Goal: Transaction & Acquisition: Purchase product/service

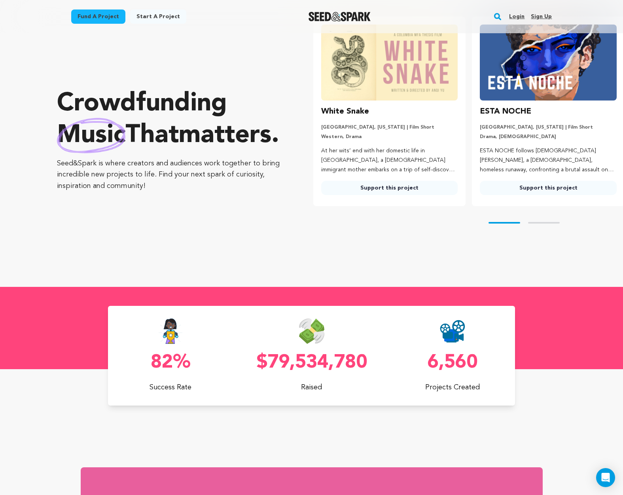
click at [99, 12] on link "Fund a project" at bounding box center [98, 16] width 54 height 14
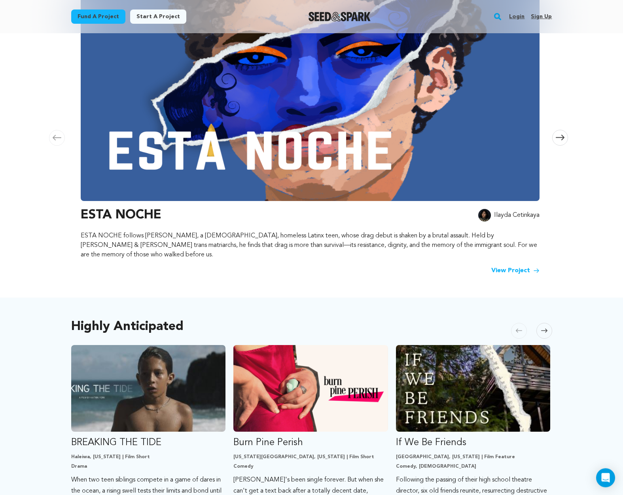
scroll to position [202, 0]
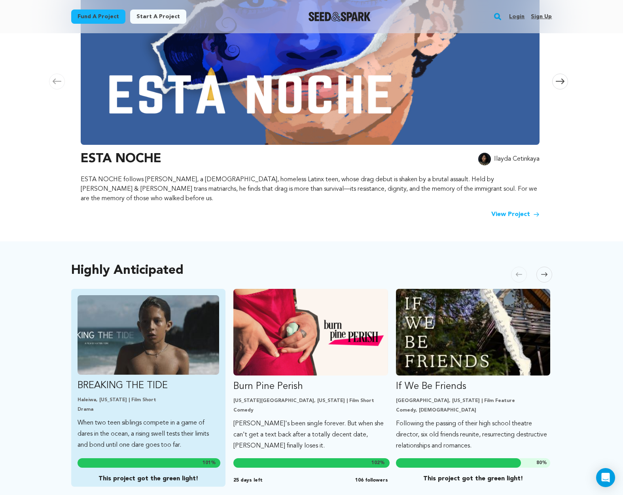
type input "tell tale heart"
click at [147, 351] on img "Fund BREAKING THE TIDE" at bounding box center [148, 334] width 142 height 79
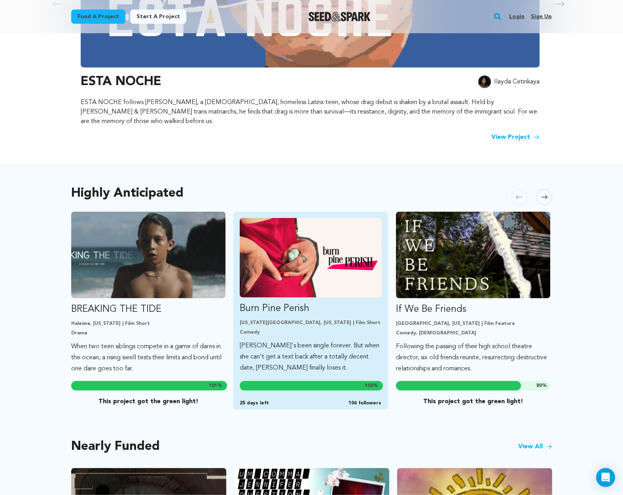
scroll to position [282, 0]
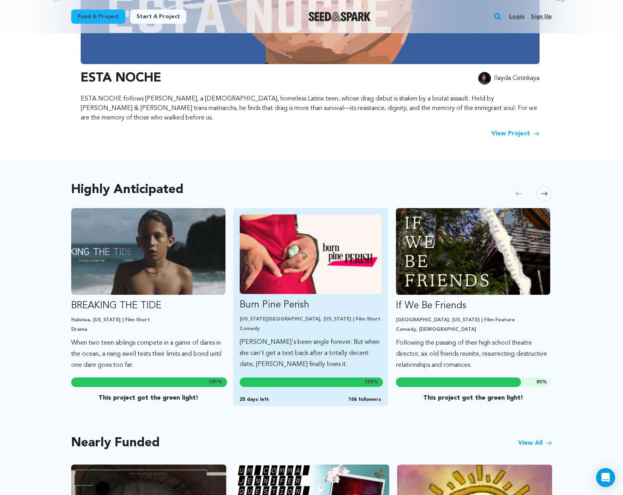
click at [296, 256] on img "Fund Burn Pine Perish" at bounding box center [311, 253] width 142 height 79
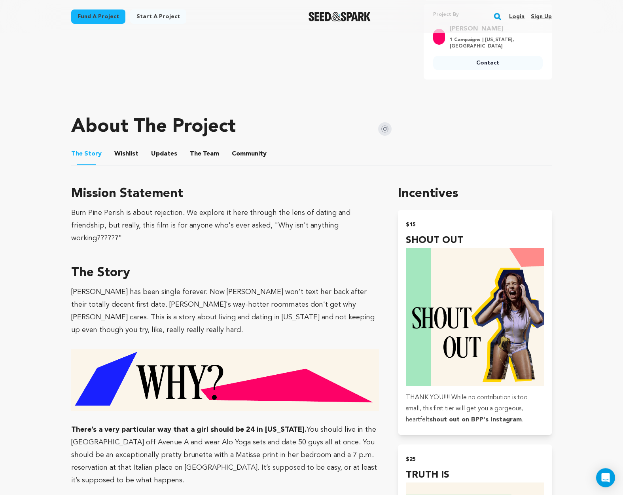
scroll to position [242, 0]
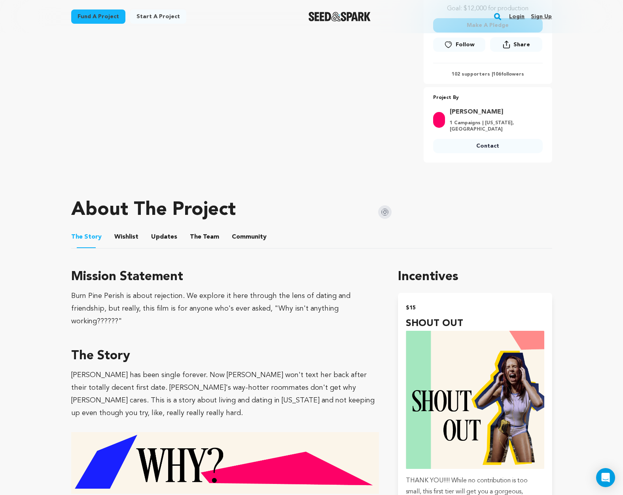
click at [249, 229] on button "Community" at bounding box center [249, 238] width 19 height 19
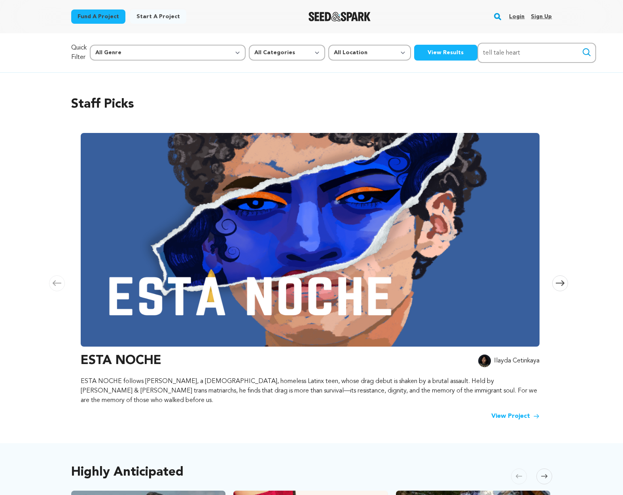
scroll to position [282, 0]
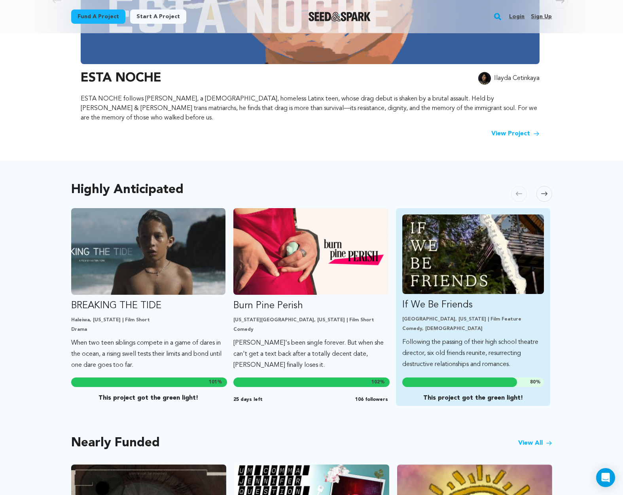
click at [487, 250] on img "Fund If We Be Friends" at bounding box center [473, 253] width 142 height 79
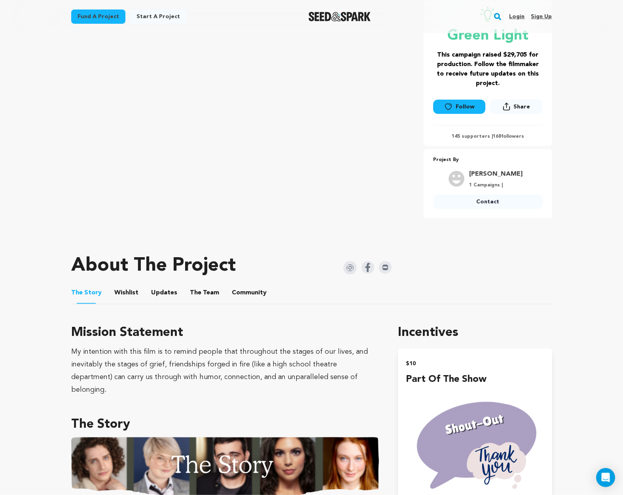
scroll to position [161, 0]
drag, startPoint x: 248, startPoint y: 289, endPoint x: 252, endPoint y: 291, distance: 4.8
click at [248, 290] on button "Community" at bounding box center [249, 293] width 19 height 19
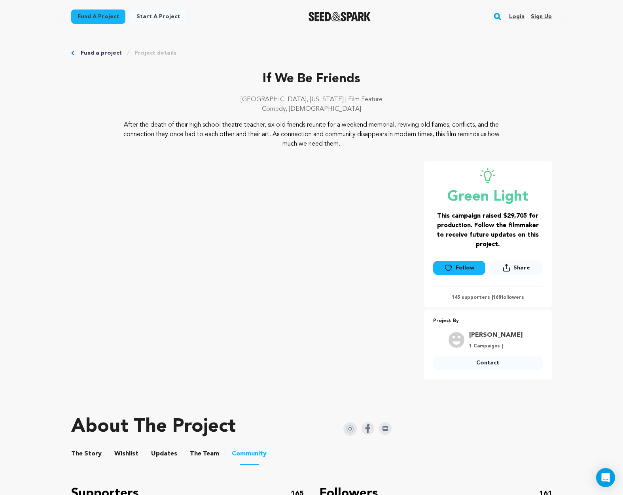
click at [499, 15] on rect "button" at bounding box center [497, 16] width 9 height 9
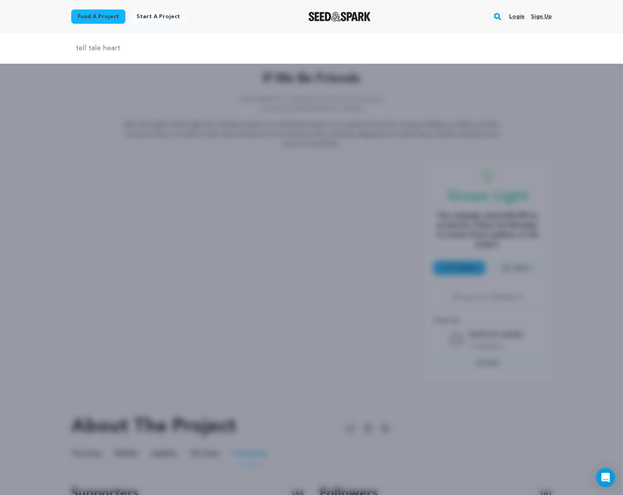
type input "tell tale heart"
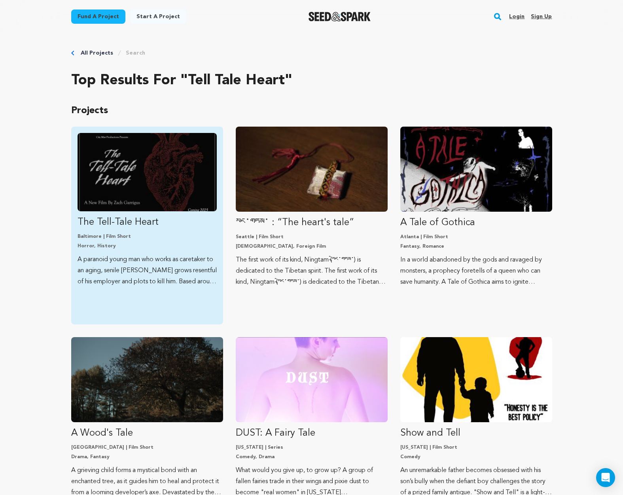
click at [180, 166] on img "Fund The Tell-Tale Heart" at bounding box center [146, 172] width 139 height 78
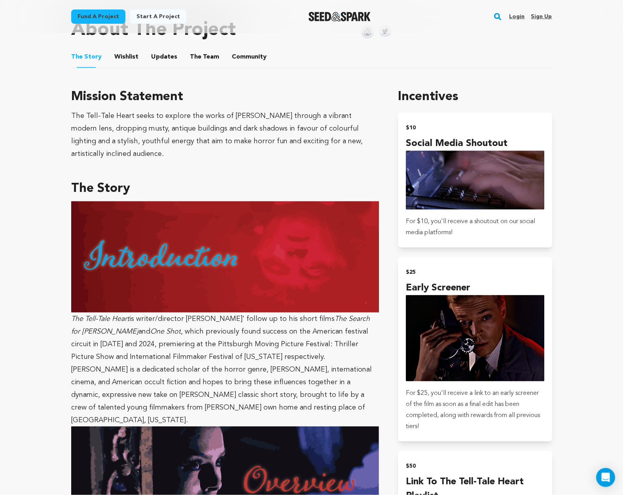
scroll to position [524, 0]
